Goal: Information Seeking & Learning: Find specific page/section

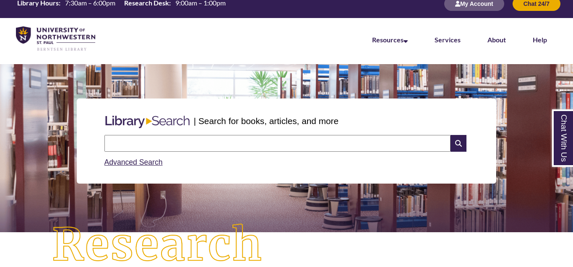
scroll to position [4, 0]
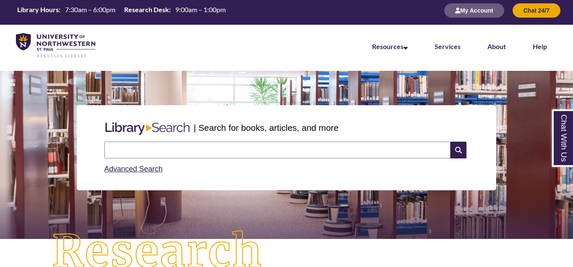
click at [256, 146] on input "text" at bounding box center [277, 150] width 346 height 17
click at [347, 153] on input "text" at bounding box center [277, 150] width 346 height 17
paste input "**********"
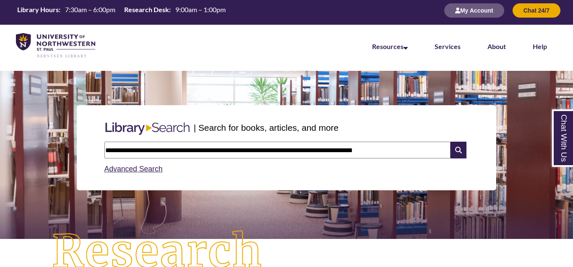
type input "**********"
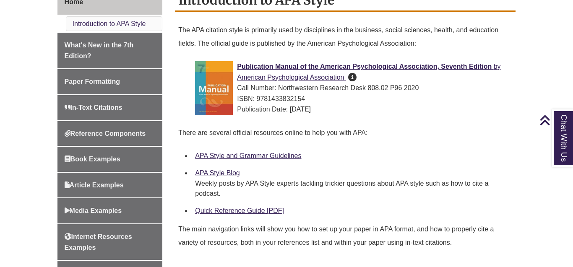
scroll to position [249, 0]
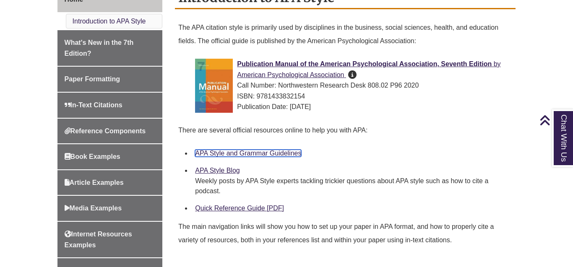
click at [264, 154] on link "APA Style and Grammar Guidelines" at bounding box center [248, 153] width 106 height 7
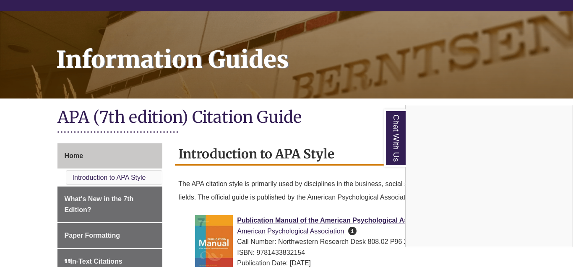
scroll to position [0, 0]
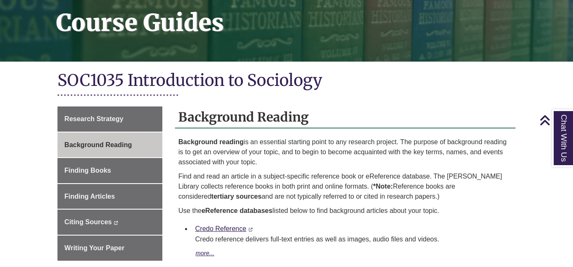
scroll to position [128, 0]
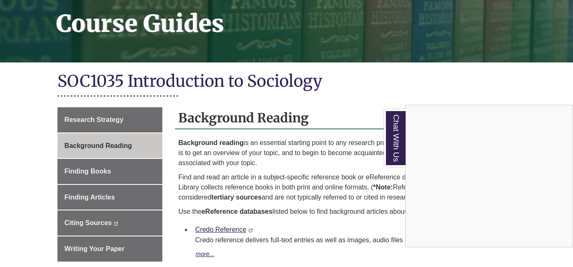
click at [98, 197] on div "Chat With Us" at bounding box center [286, 133] width 573 height 267
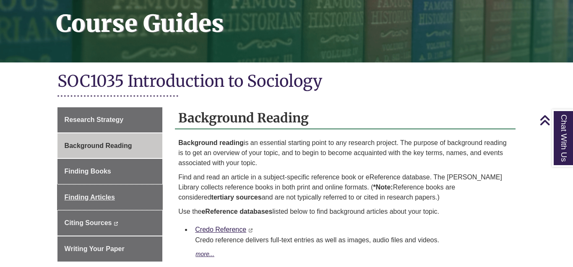
click at [98, 197] on span "Finding Articles" at bounding box center [90, 197] width 50 height 7
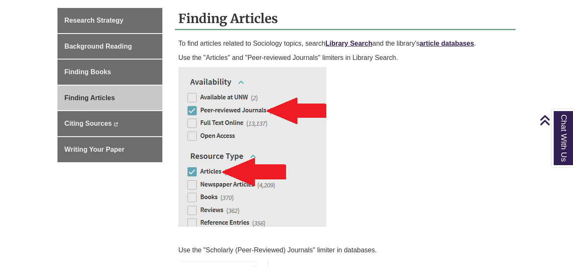
scroll to position [229, 0]
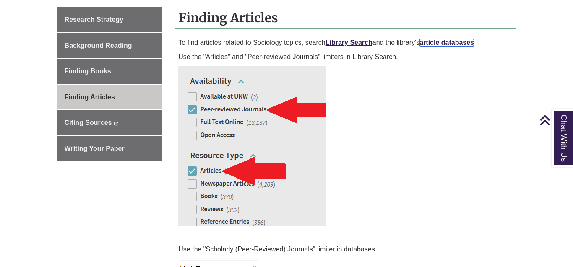
click at [441, 44] on link "article databases" at bounding box center [447, 42] width 55 height 7
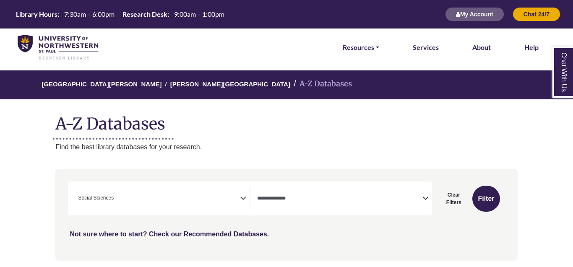
select select "Database Types Filter"
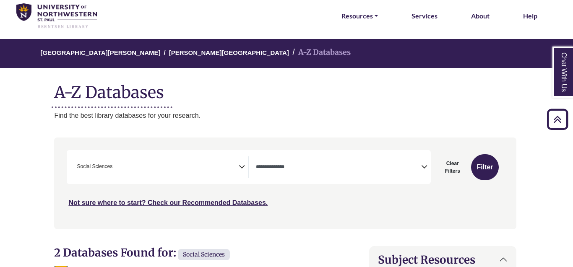
scroll to position [0, 1]
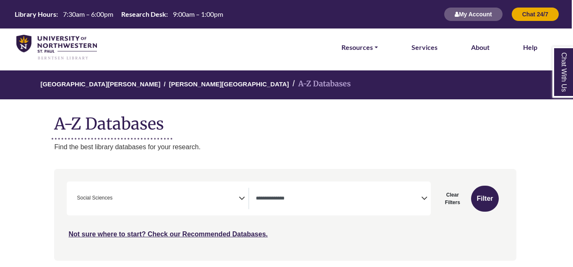
click at [345, 198] on textarea "Search" at bounding box center [338, 199] width 165 height 7
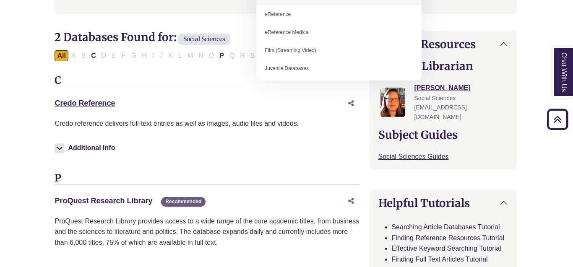
scroll to position [248, 0]
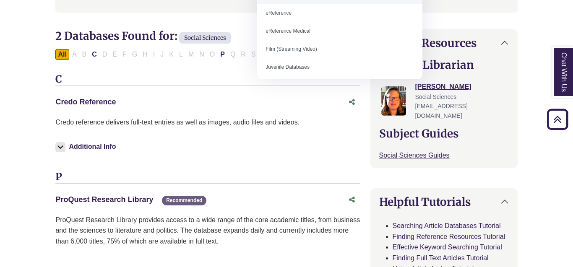
click at [121, 202] on link "ProQuest Research Library This link opens in a new window" at bounding box center [104, 200] width 98 height 8
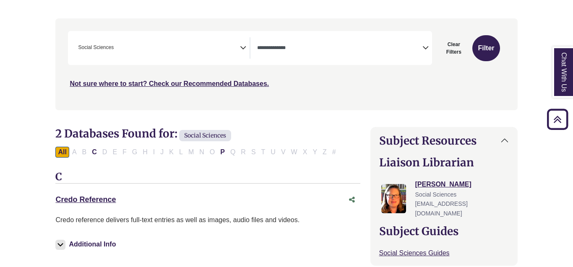
scroll to position [155, 0]
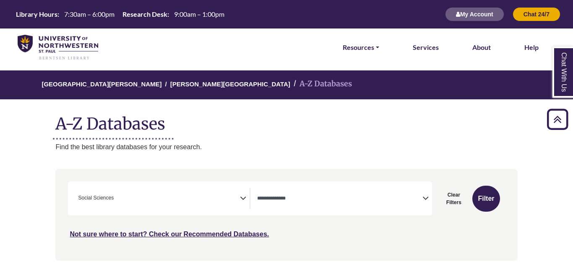
select select "Database Types Filter"
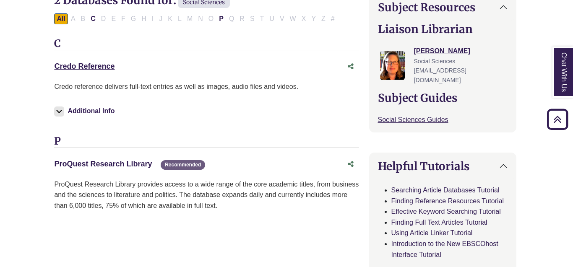
scroll to position [0, 1]
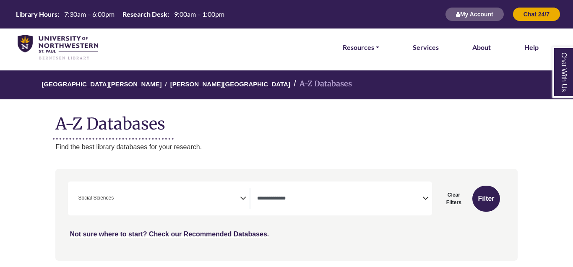
select select "Database Types Filter"
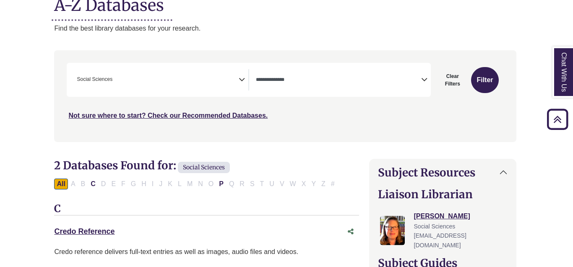
scroll to position [117, 1]
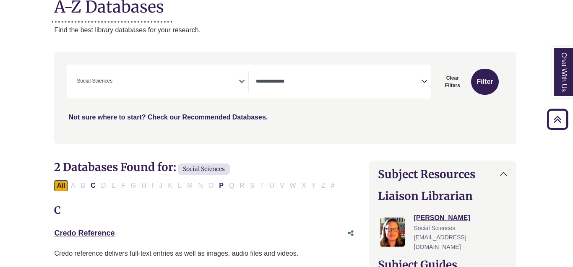
click at [253, 184] on div "All A B C D E F G H I J K L M N O P Q R S T U V W X Y Z #" at bounding box center [196, 185] width 284 height 7
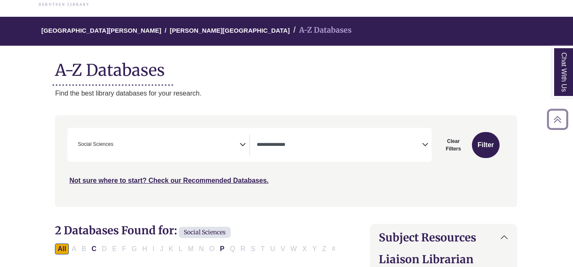
scroll to position [51, 0]
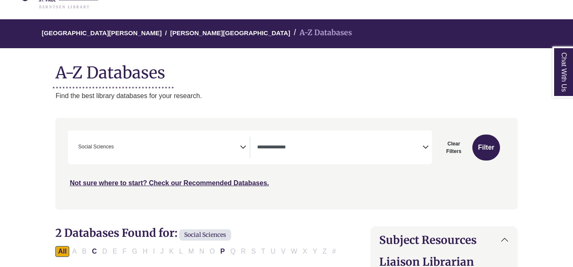
click at [244, 153] on div "**********" at bounding box center [162, 147] width 175 height 21
click at [243, 147] on icon "Search filters" at bounding box center [243, 146] width 6 height 13
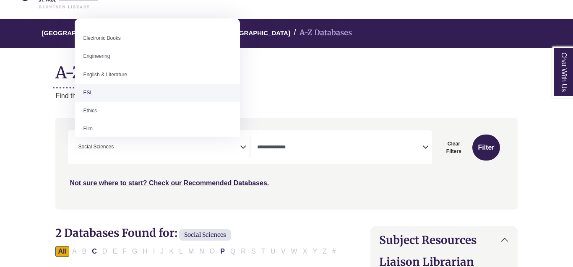
scroll to position [269, 0]
click at [285, 81] on h1 "A-Z Databases" at bounding box center [286, 70] width 462 height 26
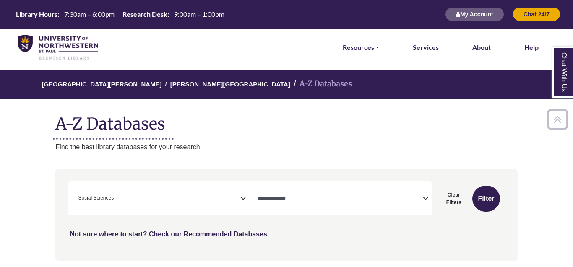
select select "Database Types Filter"
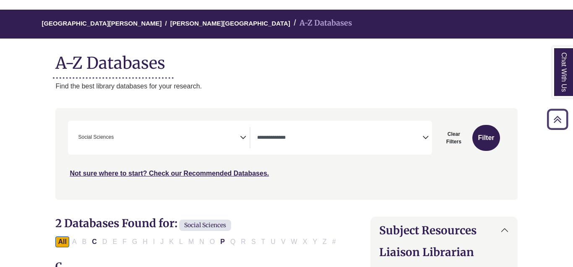
scroll to position [60, 0]
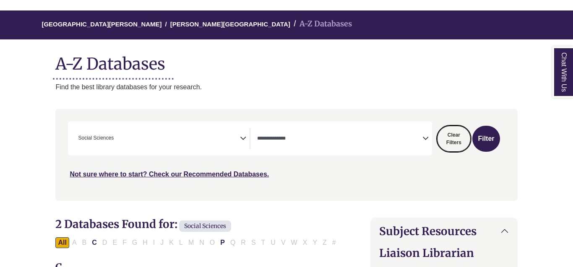
click at [453, 139] on button "Clear Filters" at bounding box center [454, 139] width 34 height 26
select select "Database Subject Filter"
select select "Database Types Filter"
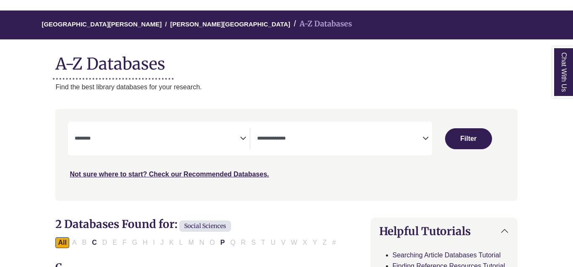
scroll to position [344, 0]
select select "Database Subject Filter"
select select "Database Types Filter"
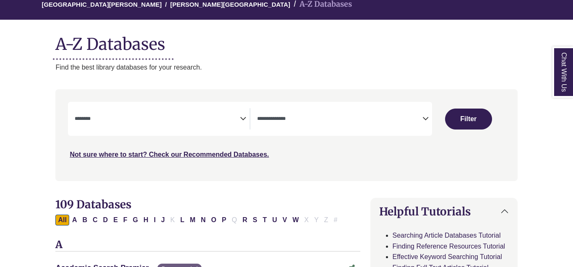
scroll to position [80, 0]
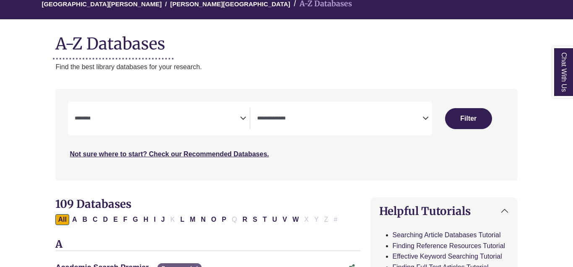
click at [225, 121] on textarea "Search" at bounding box center [157, 119] width 165 height 7
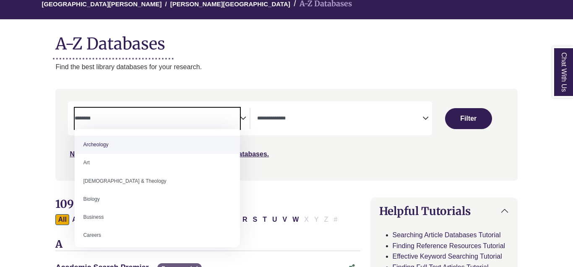
click at [172, 119] on textarea "Search" at bounding box center [157, 119] width 165 height 7
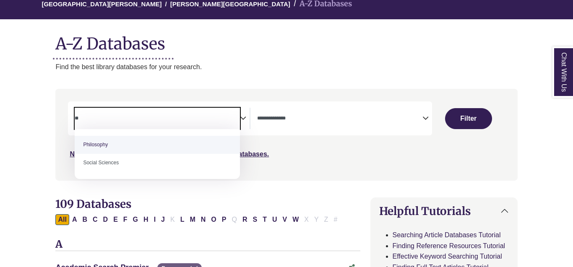
type textarea "*"
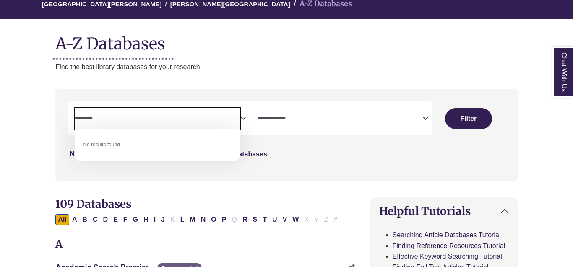
type textarea "*********"
